Goal: Navigation & Orientation: Find specific page/section

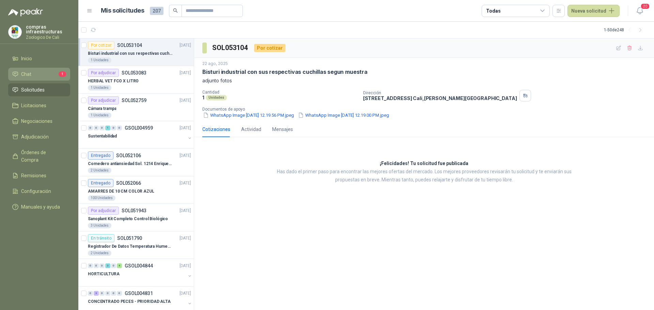
click at [51, 70] on link "Chat 1" at bounding box center [39, 74] width 62 height 13
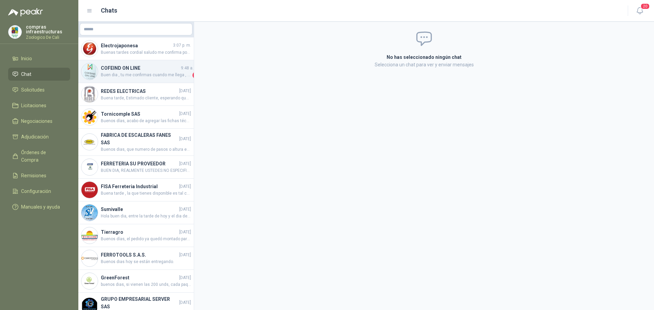
click at [132, 72] on h4 "COFEIND ON LINE" at bounding box center [140, 67] width 79 height 7
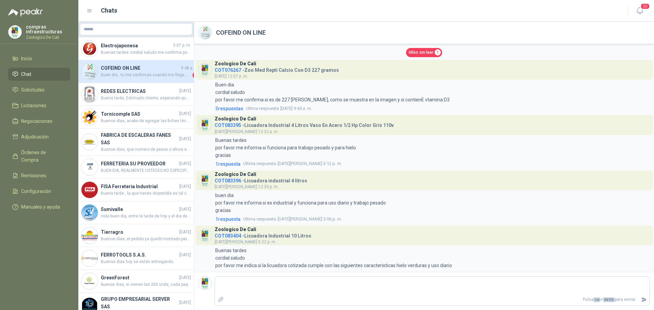
scroll to position [1237, 0]
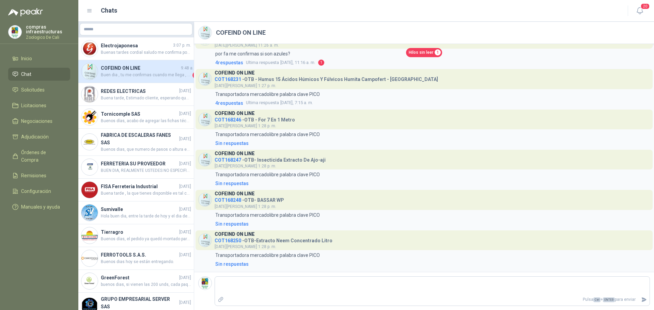
click at [412, 51] on span "Hilos sin leer" at bounding box center [421, 52] width 25 height 6
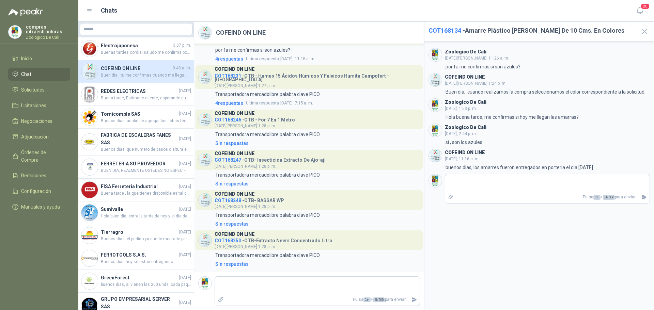
scroll to position [1323, 0]
click at [35, 66] on ul "Inicio Chat Solicitudes Licitaciones Negociaciones Adjudicación Órdenes de Comp…" at bounding box center [39, 134] width 78 height 164
click at [37, 58] on li "Inicio" at bounding box center [39, 58] width 54 height 7
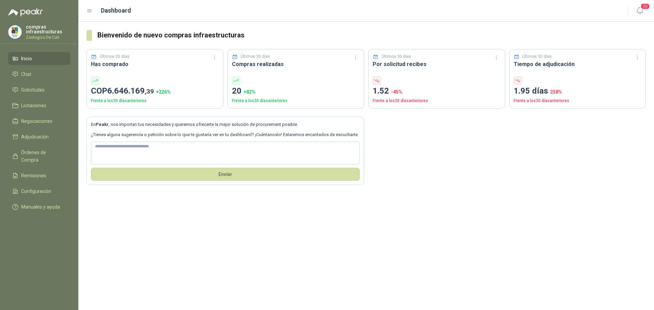
click at [51, 81] on ul "Inicio Chat Solicitudes Licitaciones Negociaciones Adjudicación Órdenes de Comp…" at bounding box center [39, 134] width 78 height 164
click at [51, 91] on li "Solicitudes" at bounding box center [39, 89] width 54 height 7
